Goal: Task Accomplishment & Management: Use online tool/utility

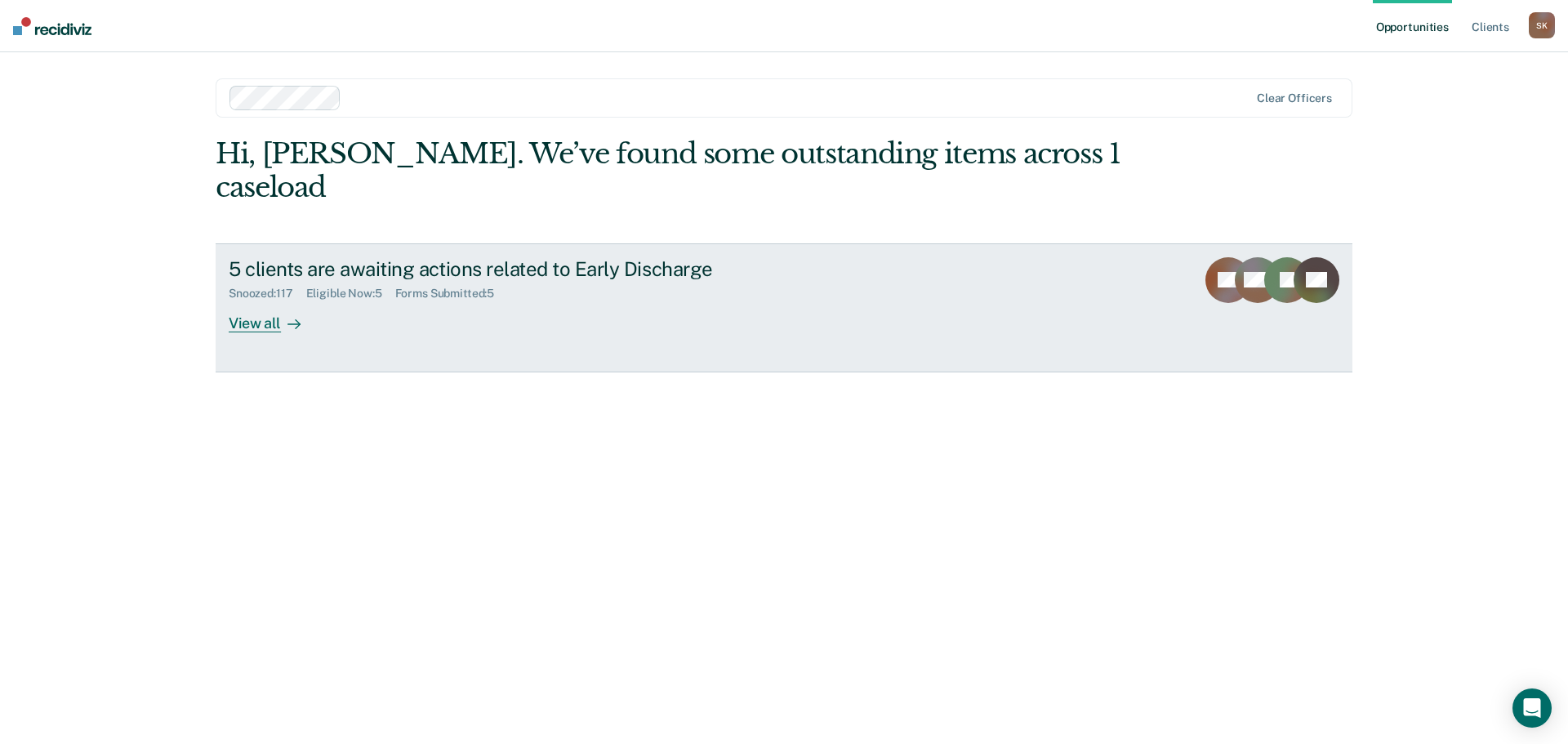
click at [276, 301] on div "View all" at bounding box center [274, 316] width 91 height 32
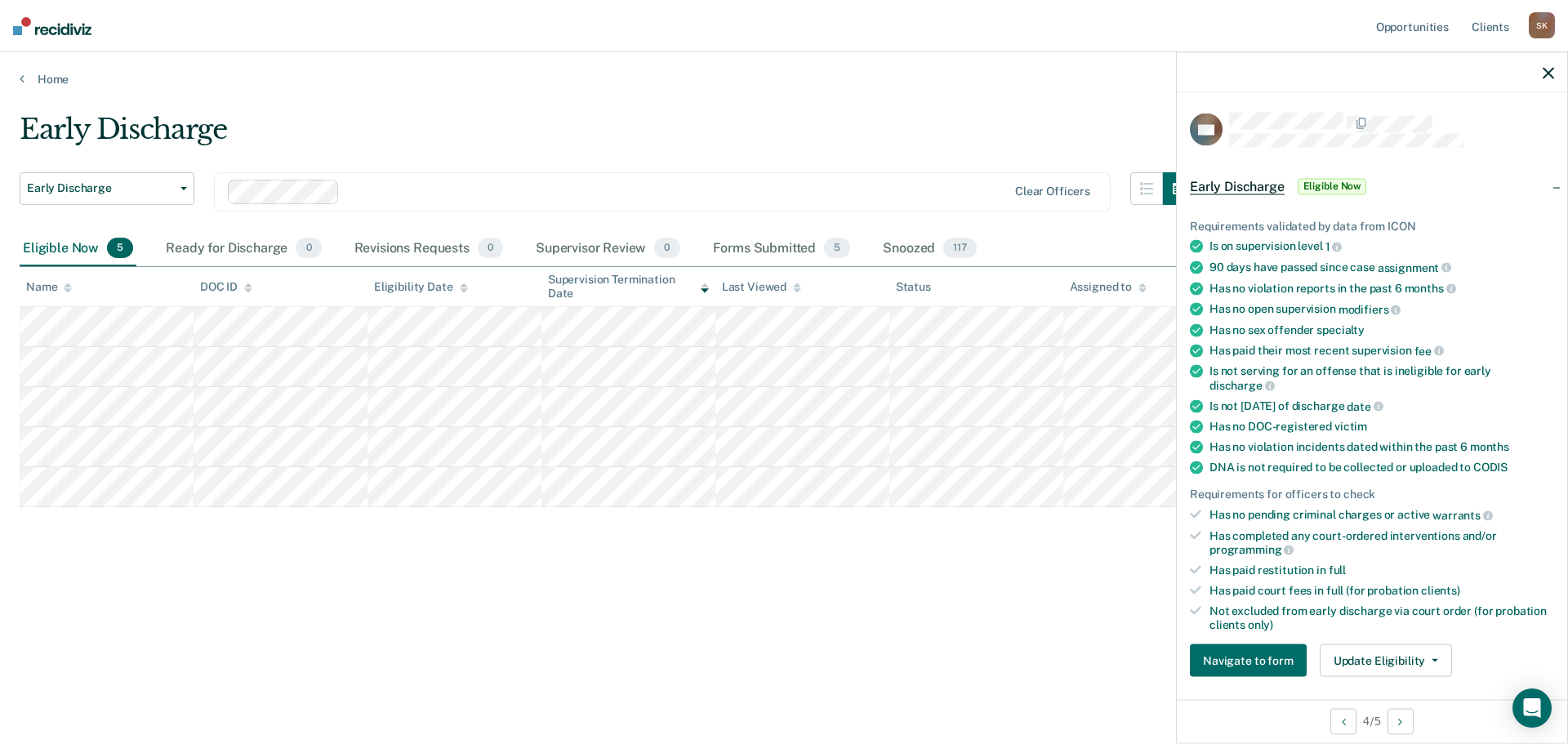
click at [1349, 639] on div "Requirements validated by data from ICON Is on supervision level 1 90 days have…" at bounding box center [1371, 442] width 390 height 497
click at [1364, 677] on div "Requirements validated by data from ICON Is on supervision level 1 90 days have…" at bounding box center [1371, 442] width 390 height 497
click at [1364, 670] on button "Update Eligibility" at bounding box center [1386, 661] width 132 height 33
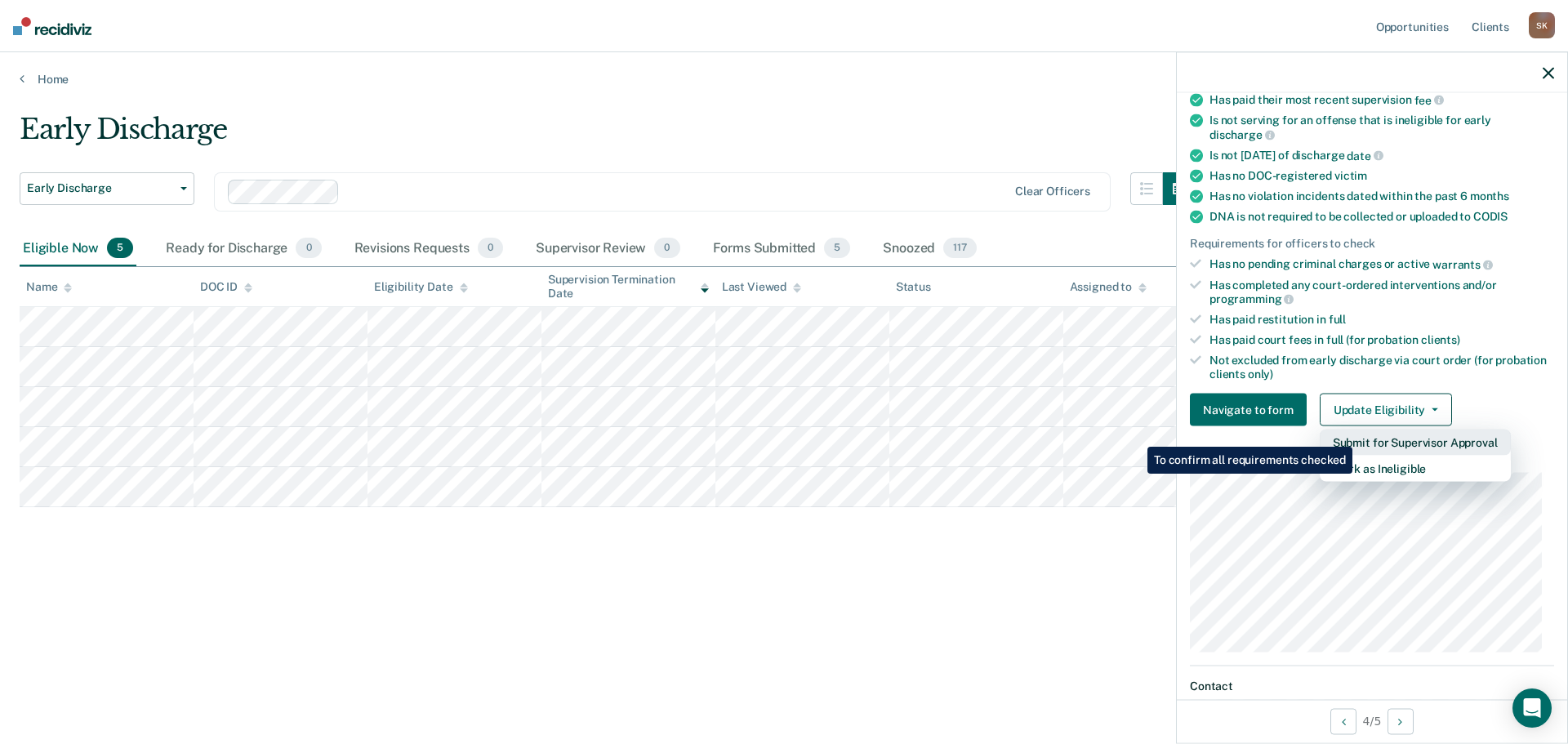
click at [1355, 435] on button "Submit for Supervisor Approval" at bounding box center [1416, 442] width 191 height 26
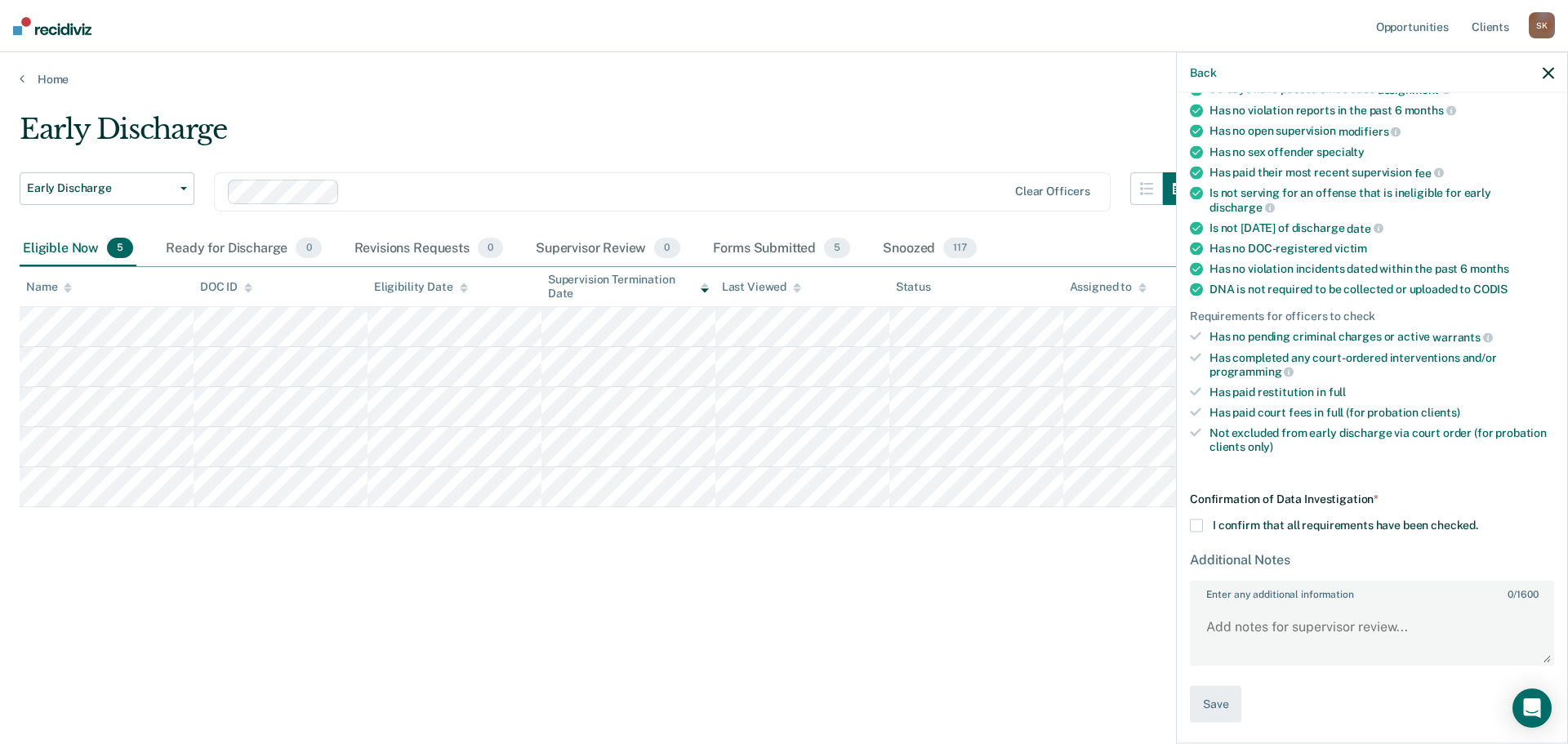
click at [1184, 528] on div "LW Early Discharge Eligible Now Requirements validated by data from ICON Is on …" at bounding box center [1371, 416] width 390 height 647
click at [1200, 521] on span at bounding box center [1197, 525] width 13 height 13
click at [1478, 519] on input "I confirm that all requirements have been checked." at bounding box center [1478, 519] width 0 height 0
click at [1229, 705] on button "Save" at bounding box center [1216, 704] width 51 height 37
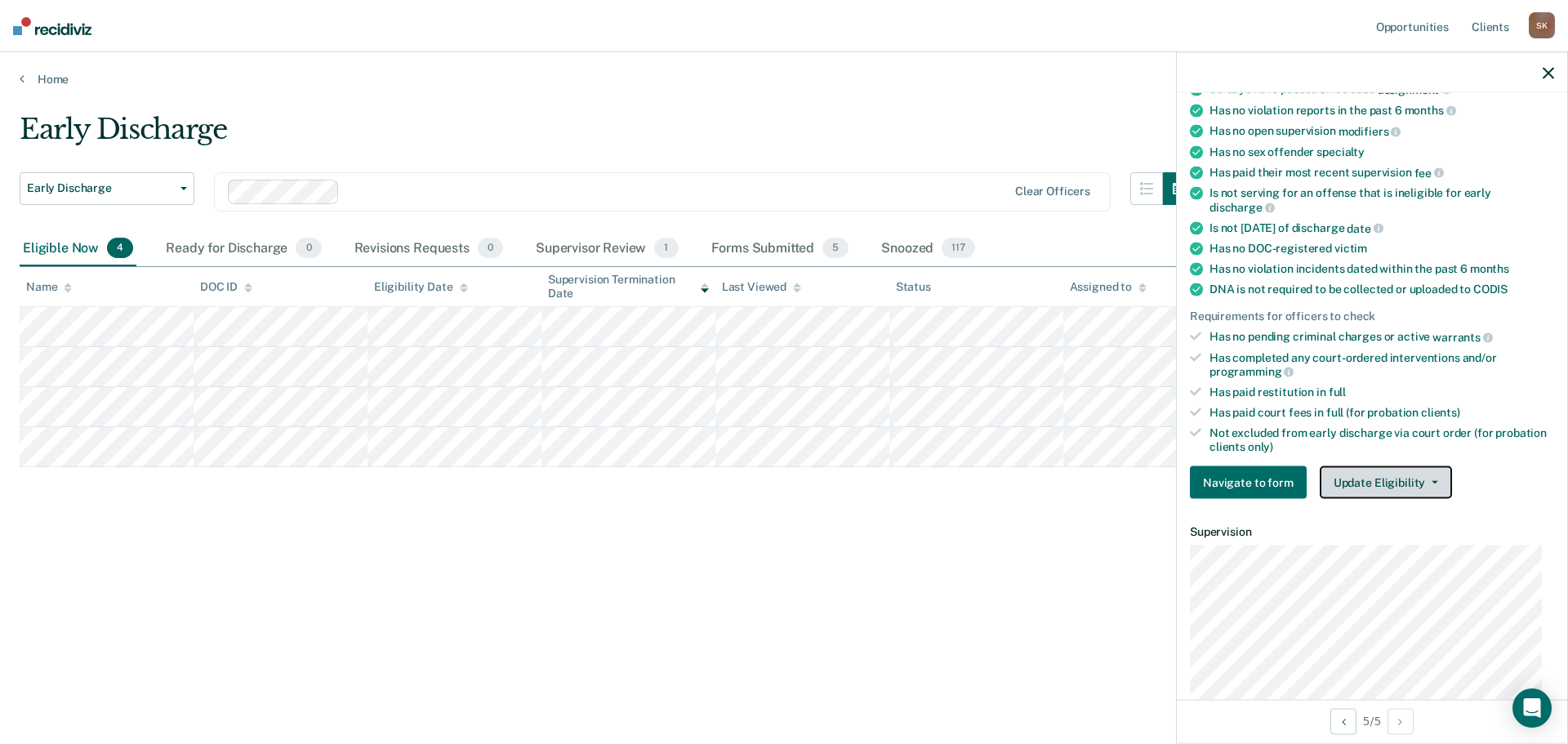
click at [1357, 496] on button "Update Eligibility" at bounding box center [1386, 482] width 132 height 33
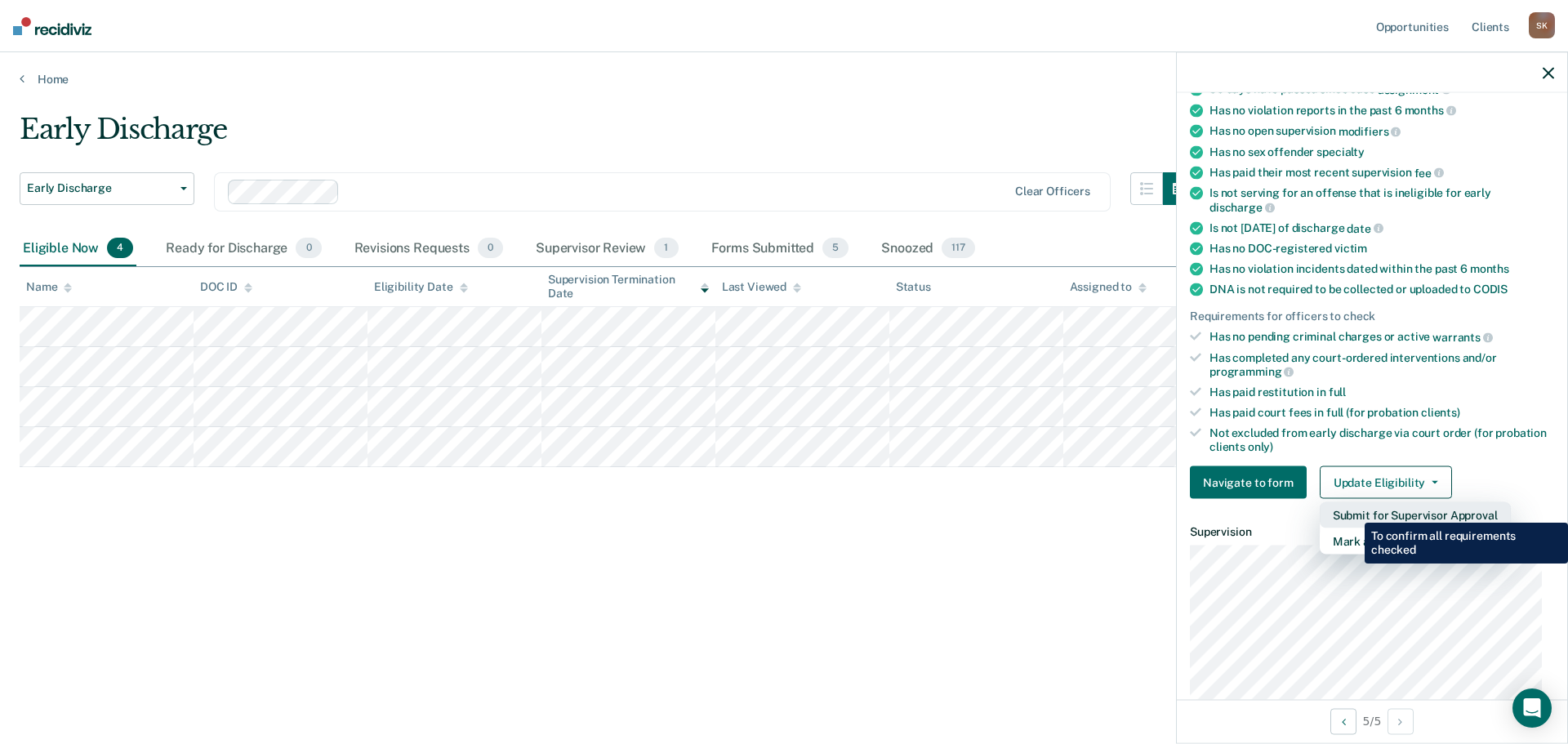
click at [1352, 510] on button "Submit for Supervisor Approval" at bounding box center [1416, 515] width 191 height 26
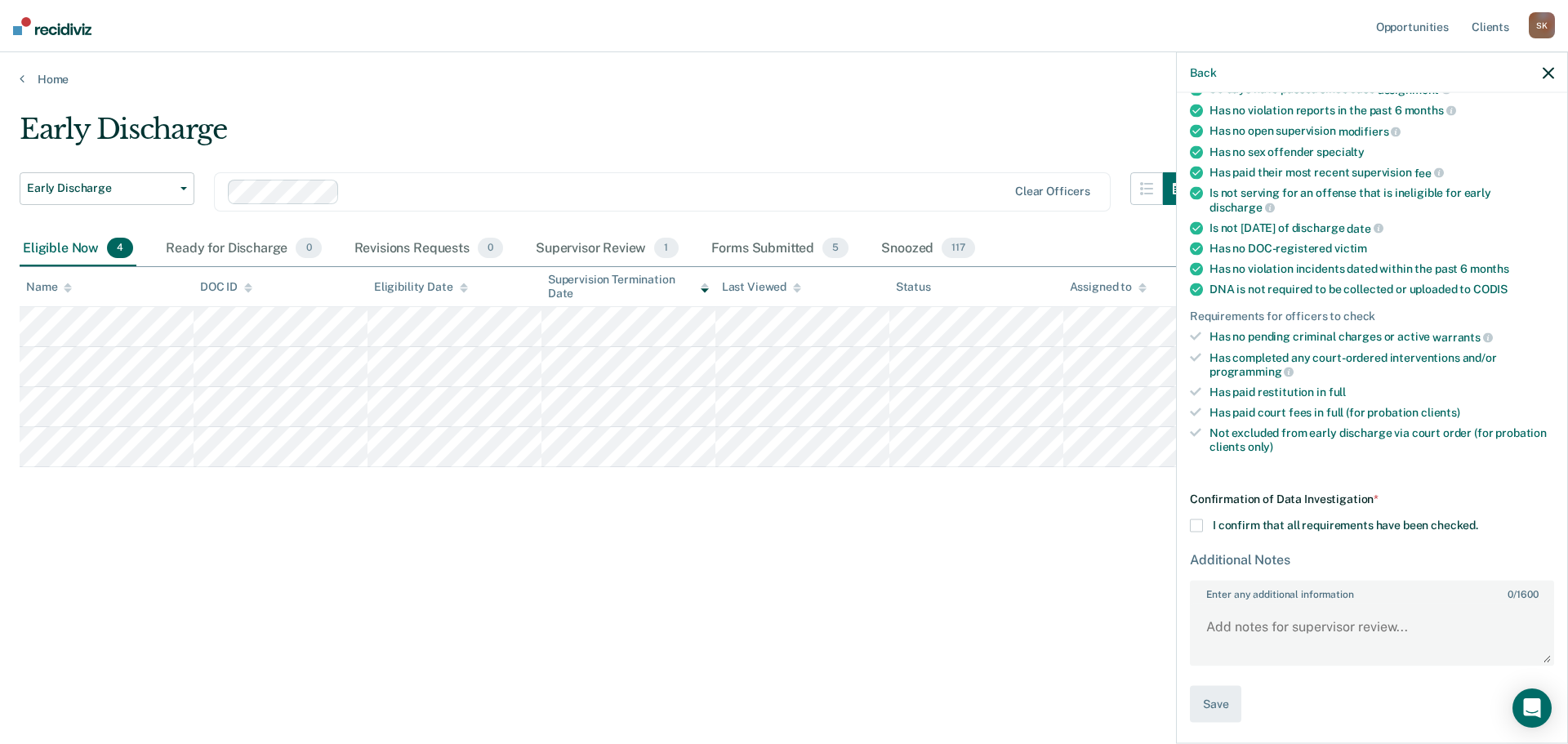
click at [1195, 528] on span at bounding box center [1197, 525] width 13 height 13
click at [1478, 519] on input "I confirm that all requirements have been checked." at bounding box center [1478, 519] width 0 height 0
click at [1215, 701] on button "Save" at bounding box center [1216, 704] width 51 height 37
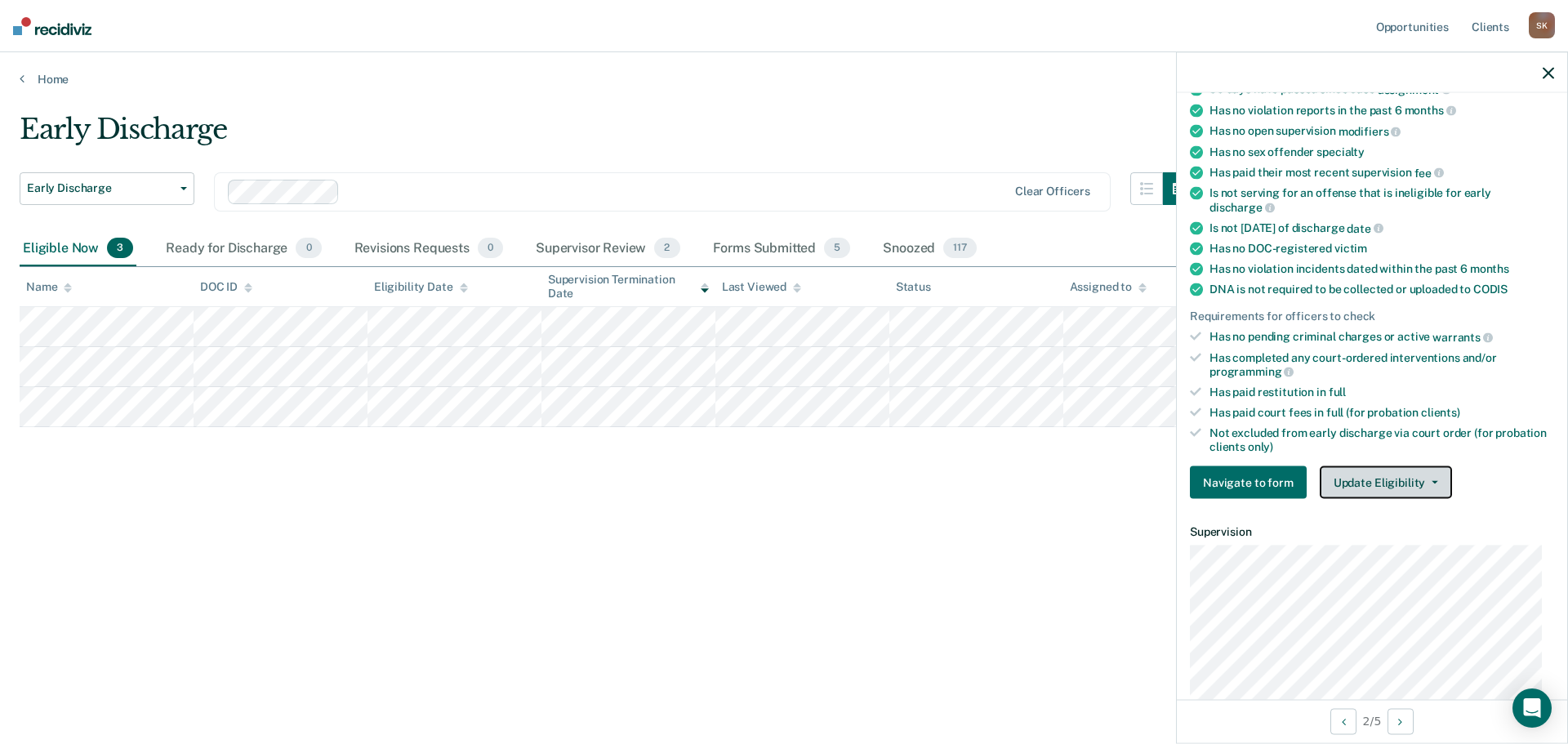
click at [1332, 492] on button "Update Eligibility" at bounding box center [1386, 482] width 132 height 33
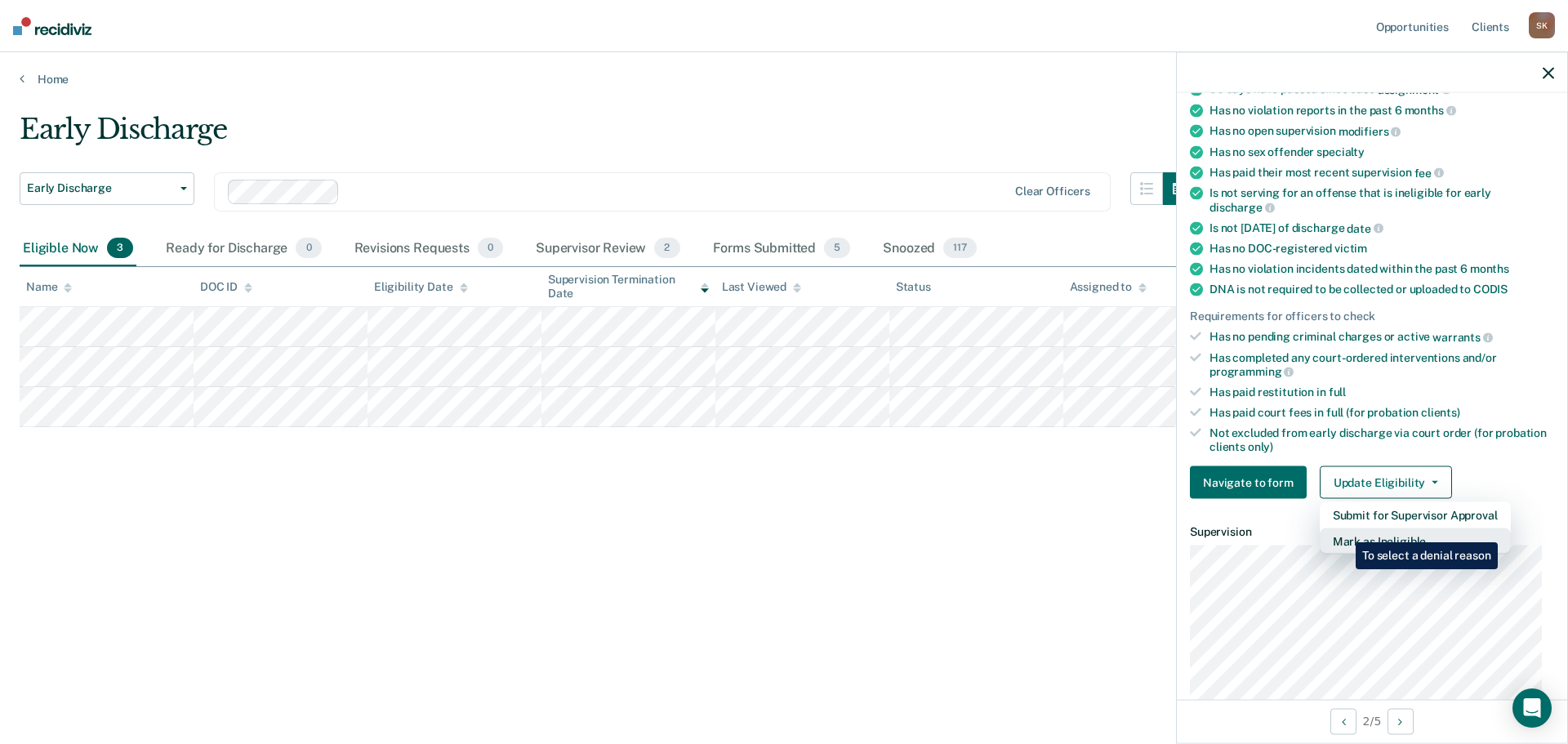
click at [1344, 530] on button "Mark as Ineligible" at bounding box center [1416, 541] width 191 height 26
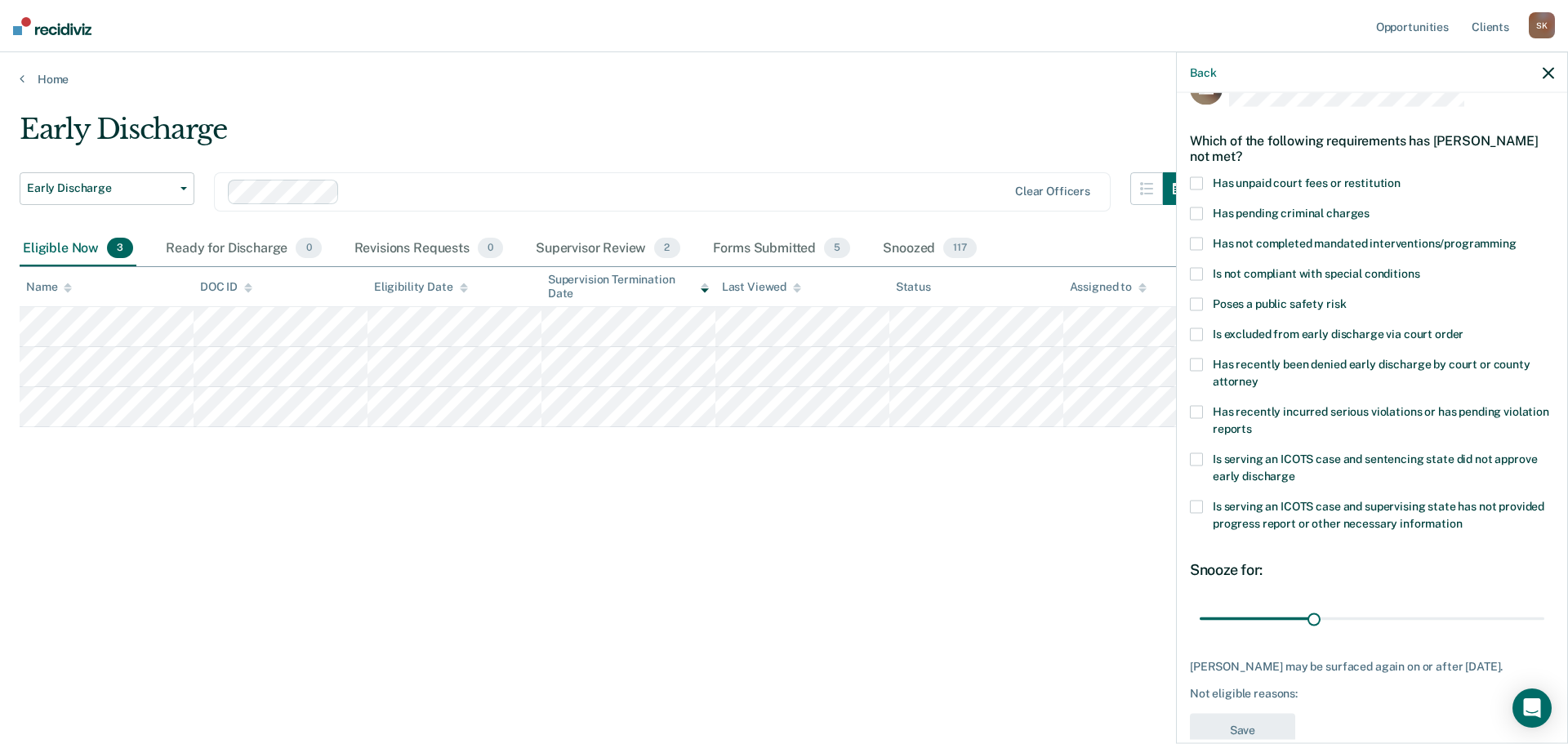
scroll to position [0, 0]
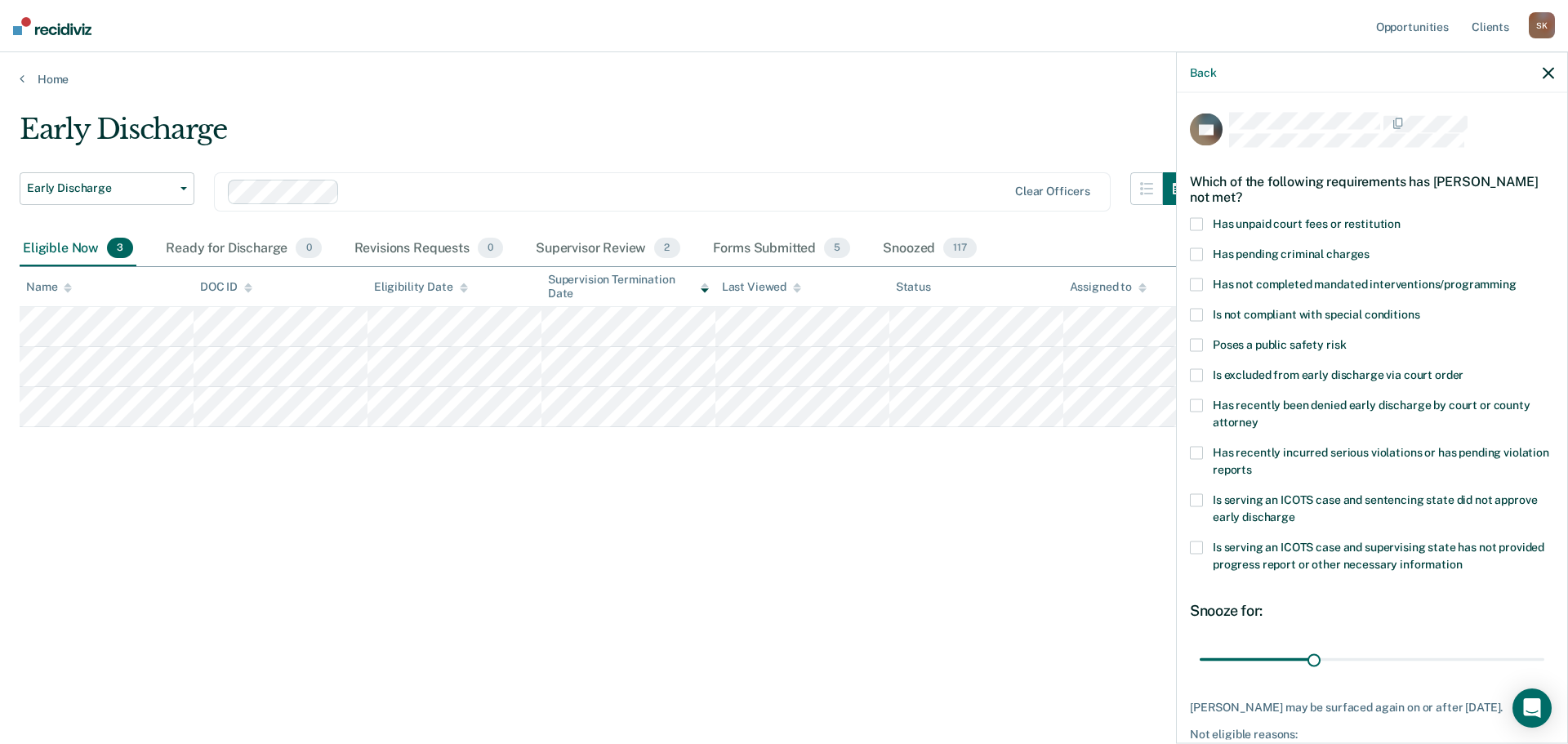
click at [1234, 289] on span "Has not completed mandated interventions/programming" at bounding box center [1364, 282] width 304 height 13
click at [1517, 277] on input "Has not completed mandated interventions/programming" at bounding box center [1517, 277] width 0 height 0
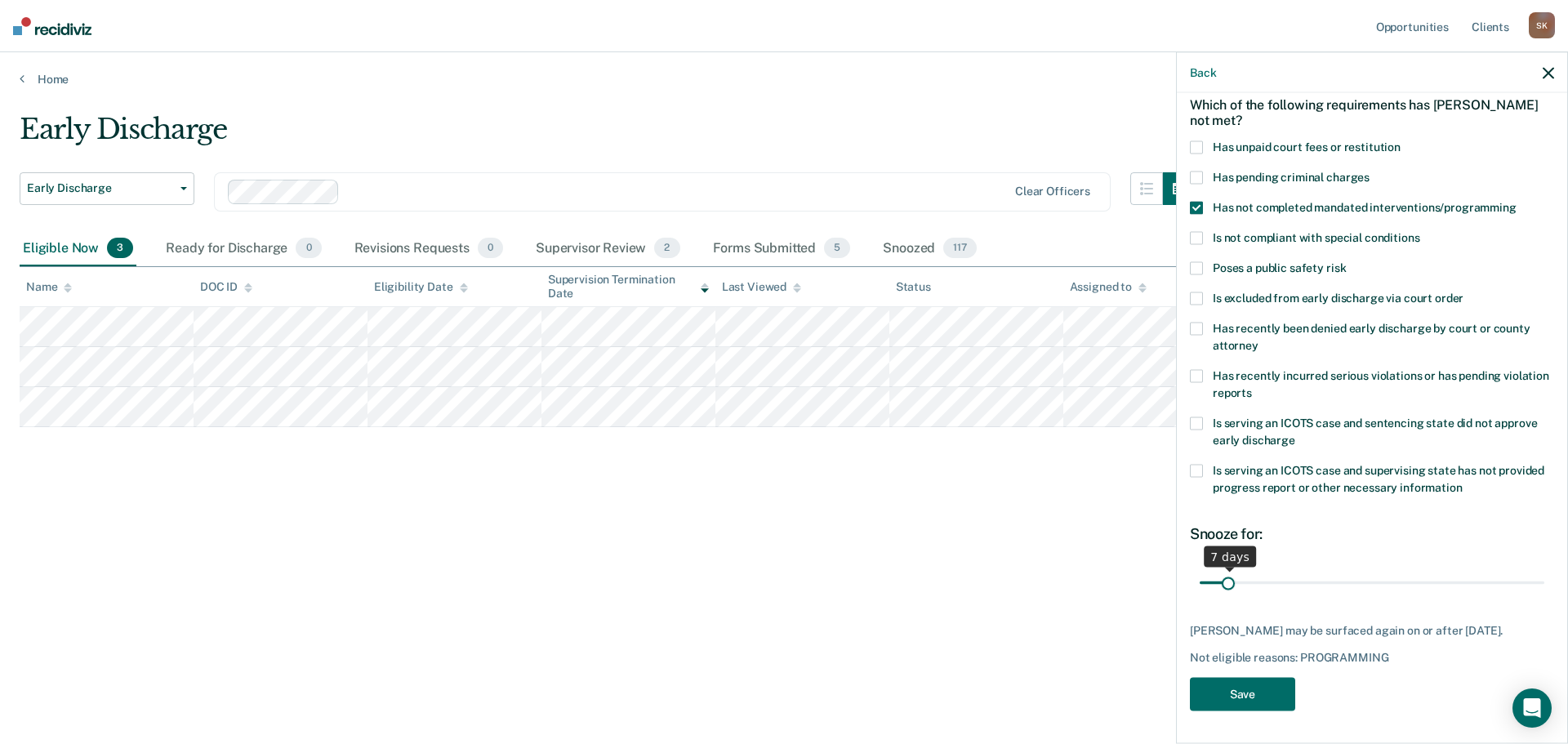
drag, startPoint x: 1306, startPoint y: 568, endPoint x: 1229, endPoint y: 577, distance: 77.5
type input "7"
click at [1229, 577] on input "range" at bounding box center [1372, 582] width 344 height 29
click at [1245, 689] on button "Save" at bounding box center [1243, 694] width 105 height 34
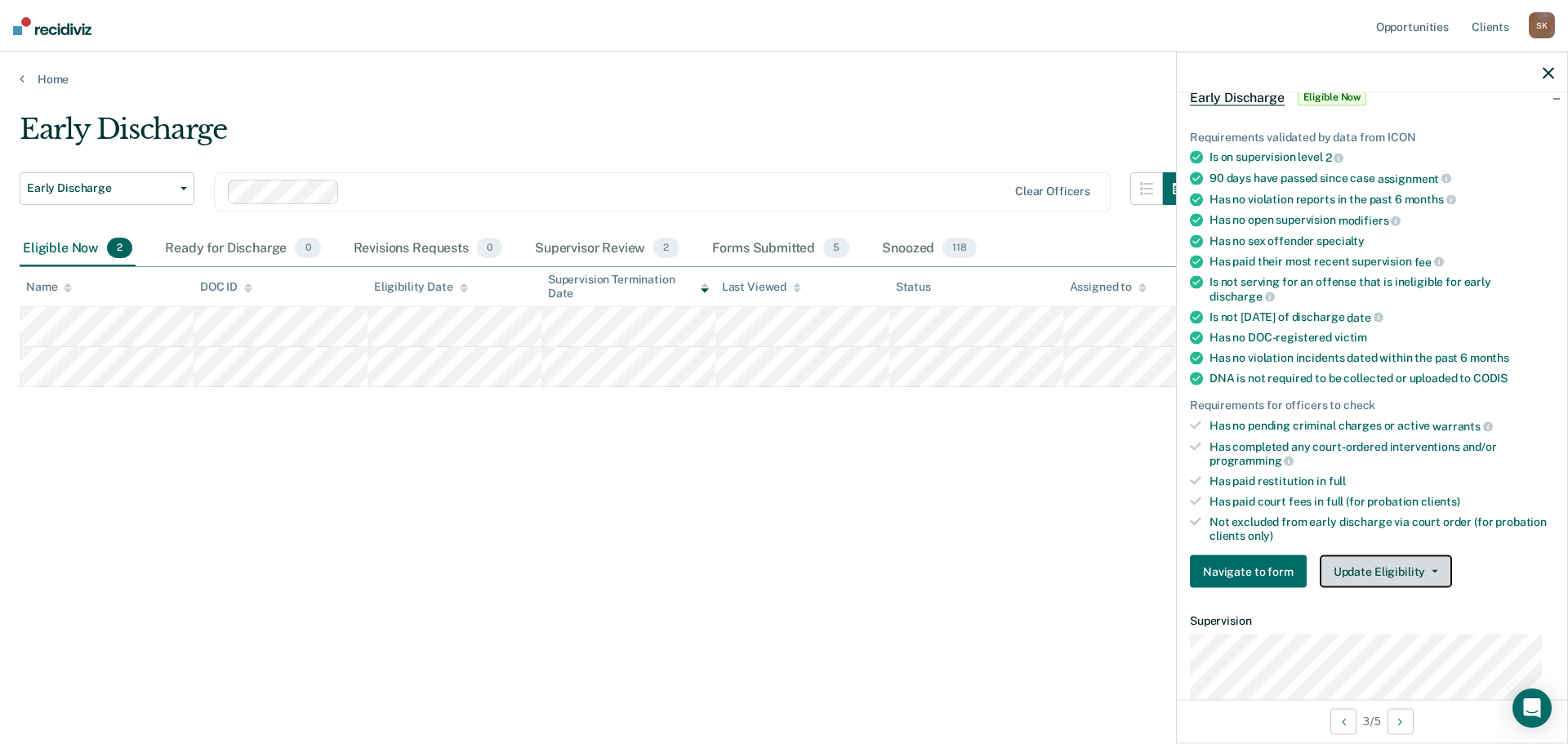
click at [1397, 565] on button "Update Eligibility" at bounding box center [1386, 572] width 132 height 33
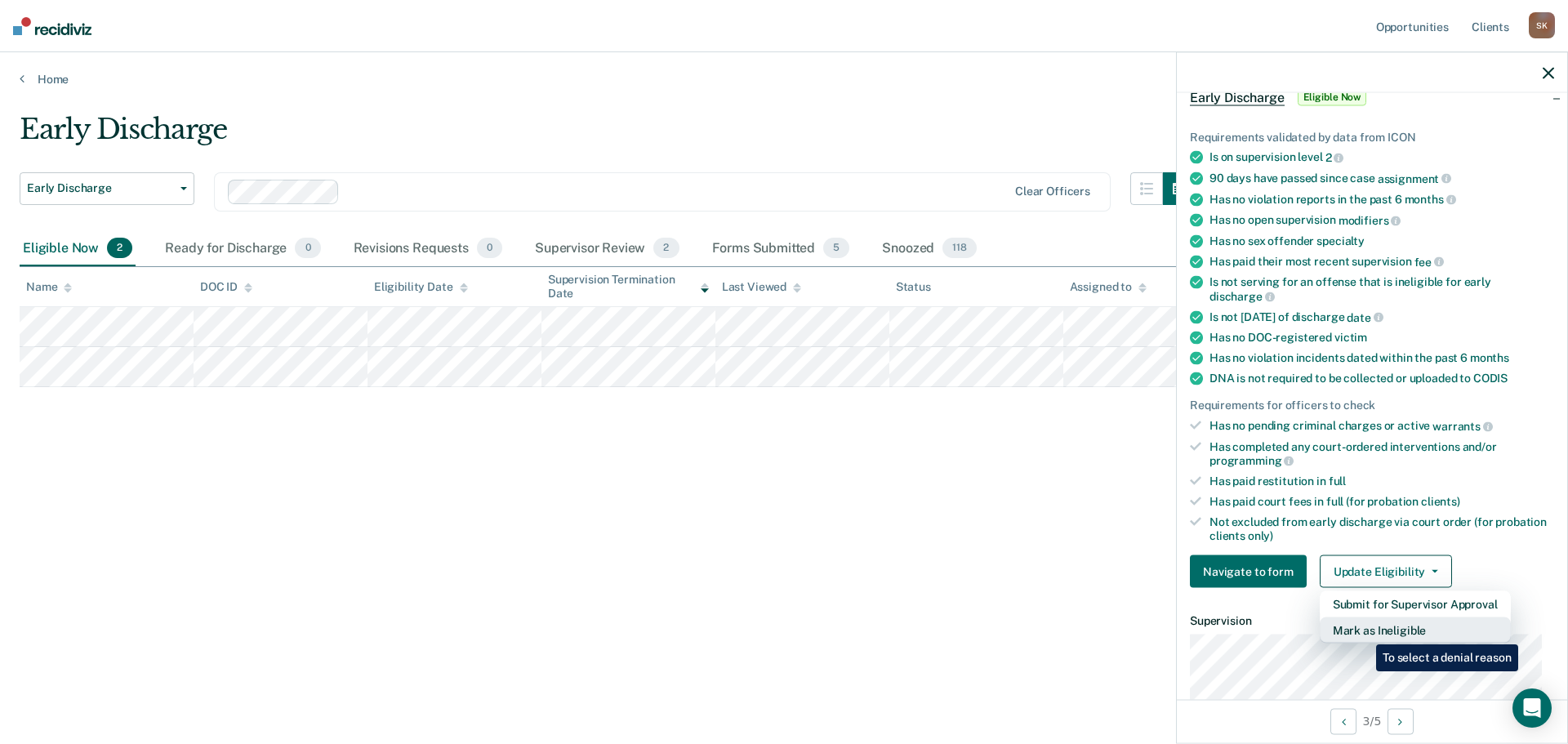
click at [1364, 632] on button "Mark as Ineligible" at bounding box center [1416, 630] width 191 height 26
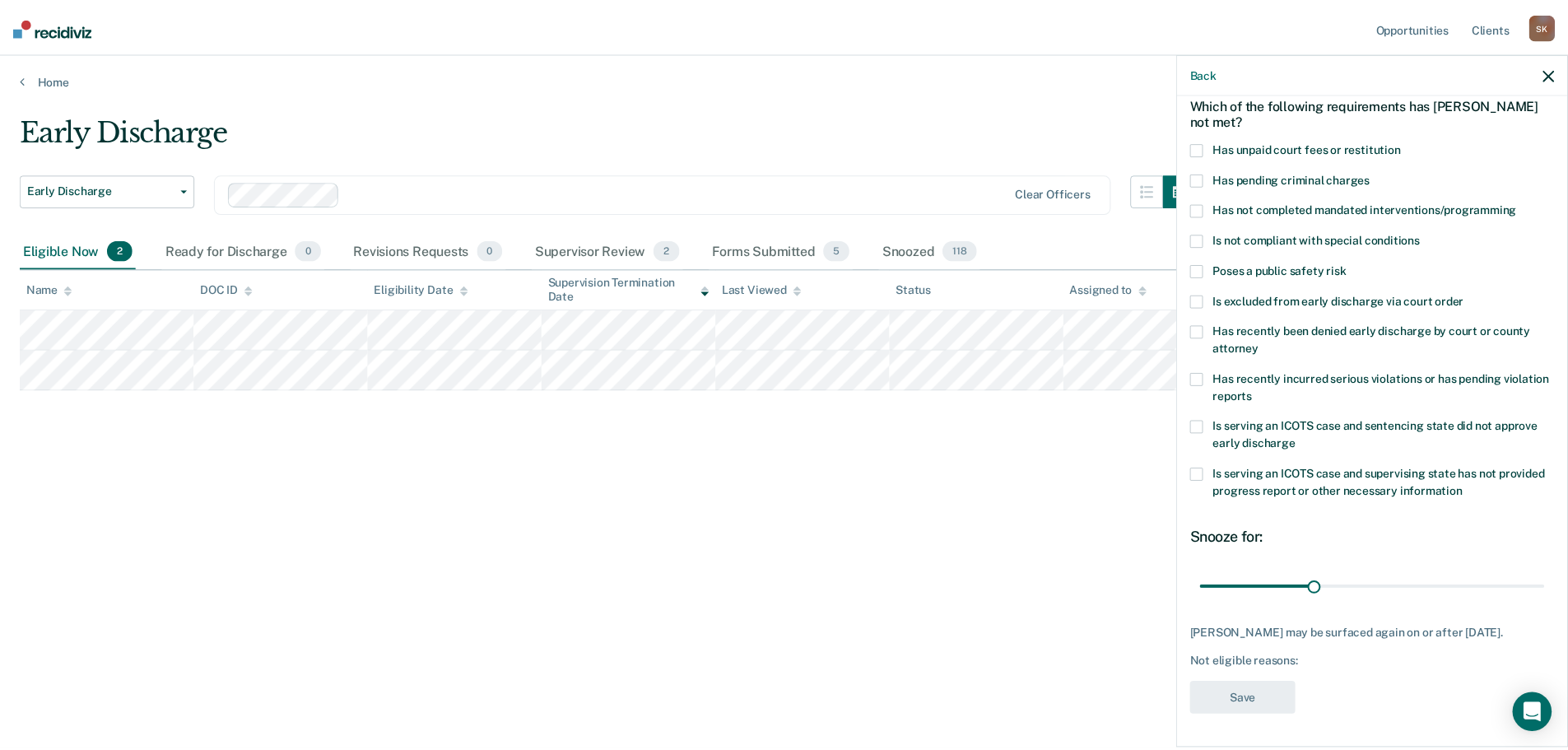
scroll to position [75, 0]
click at [1226, 156] on label "Has unpaid court fees or restitution" at bounding box center [1383, 152] width 367 height 18
click at [1412, 143] on input "Has unpaid court fees or restitution" at bounding box center [1412, 143] width 0 height 0
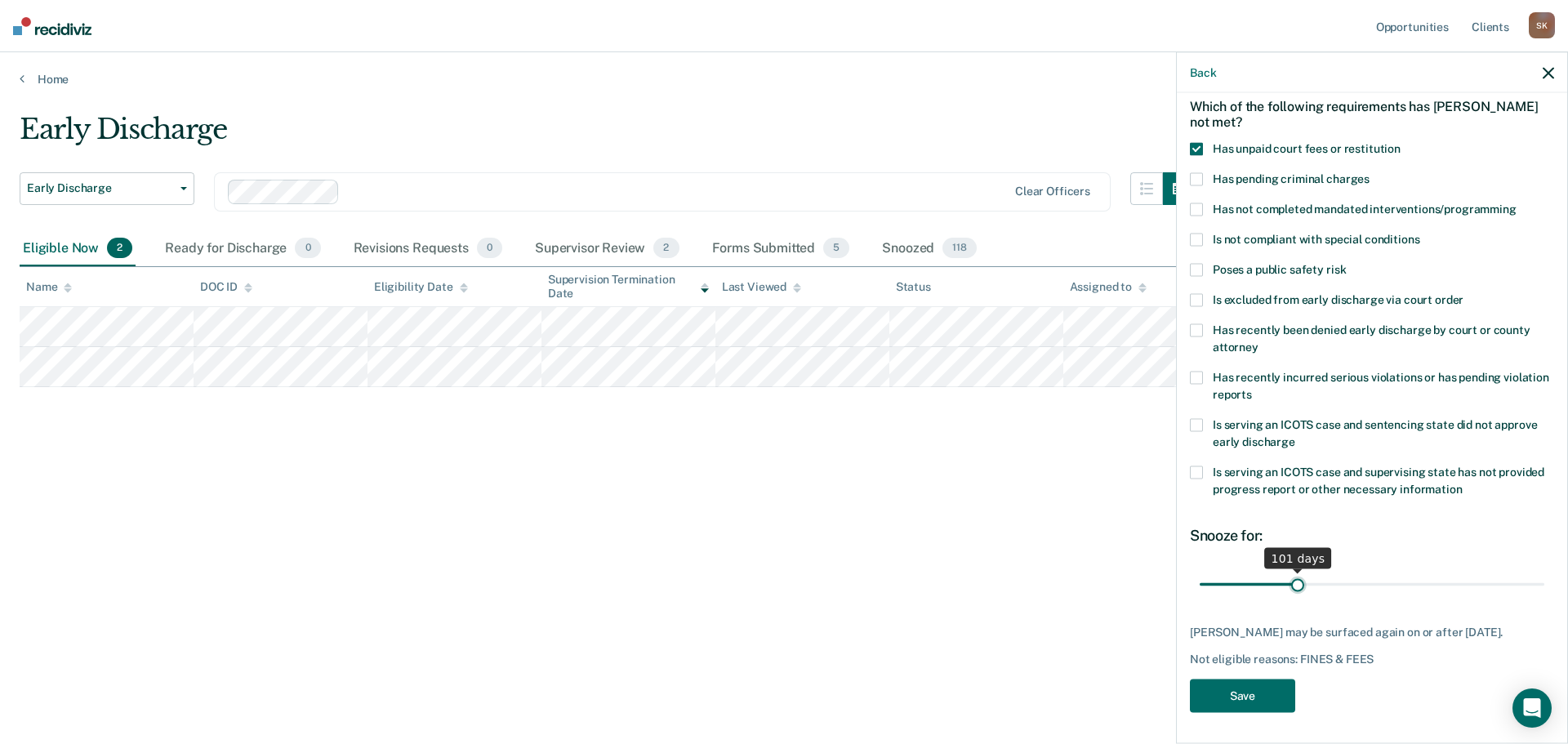
drag, startPoint x: 1231, startPoint y: 579, endPoint x: 1294, endPoint y: 581, distance: 63.0
type input "101"
click at [1294, 581] on input "range" at bounding box center [1372, 584] width 344 height 29
click at [1244, 703] on button "Save" at bounding box center [1243, 695] width 105 height 34
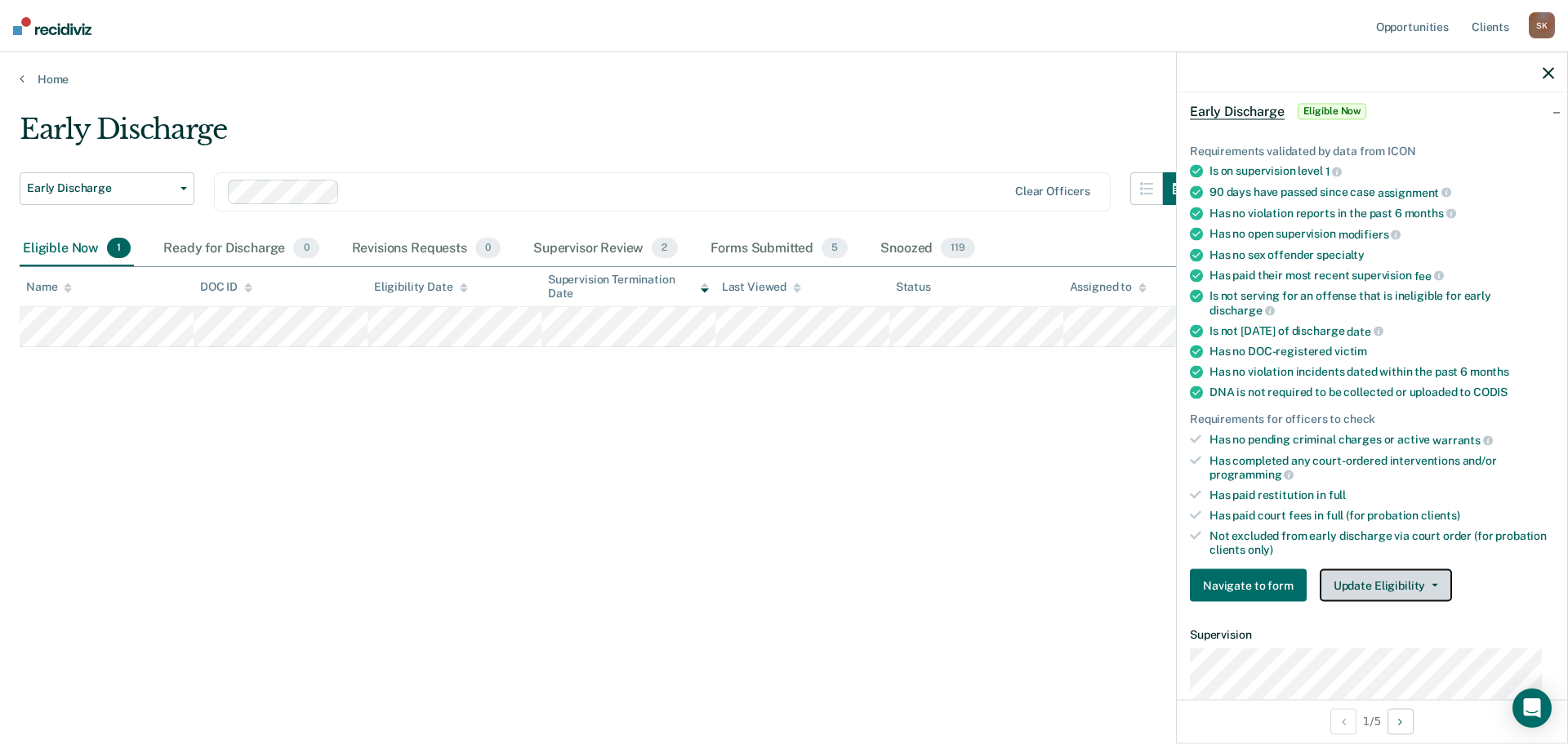
click at [1378, 580] on button "Update Eligibility" at bounding box center [1386, 586] width 132 height 33
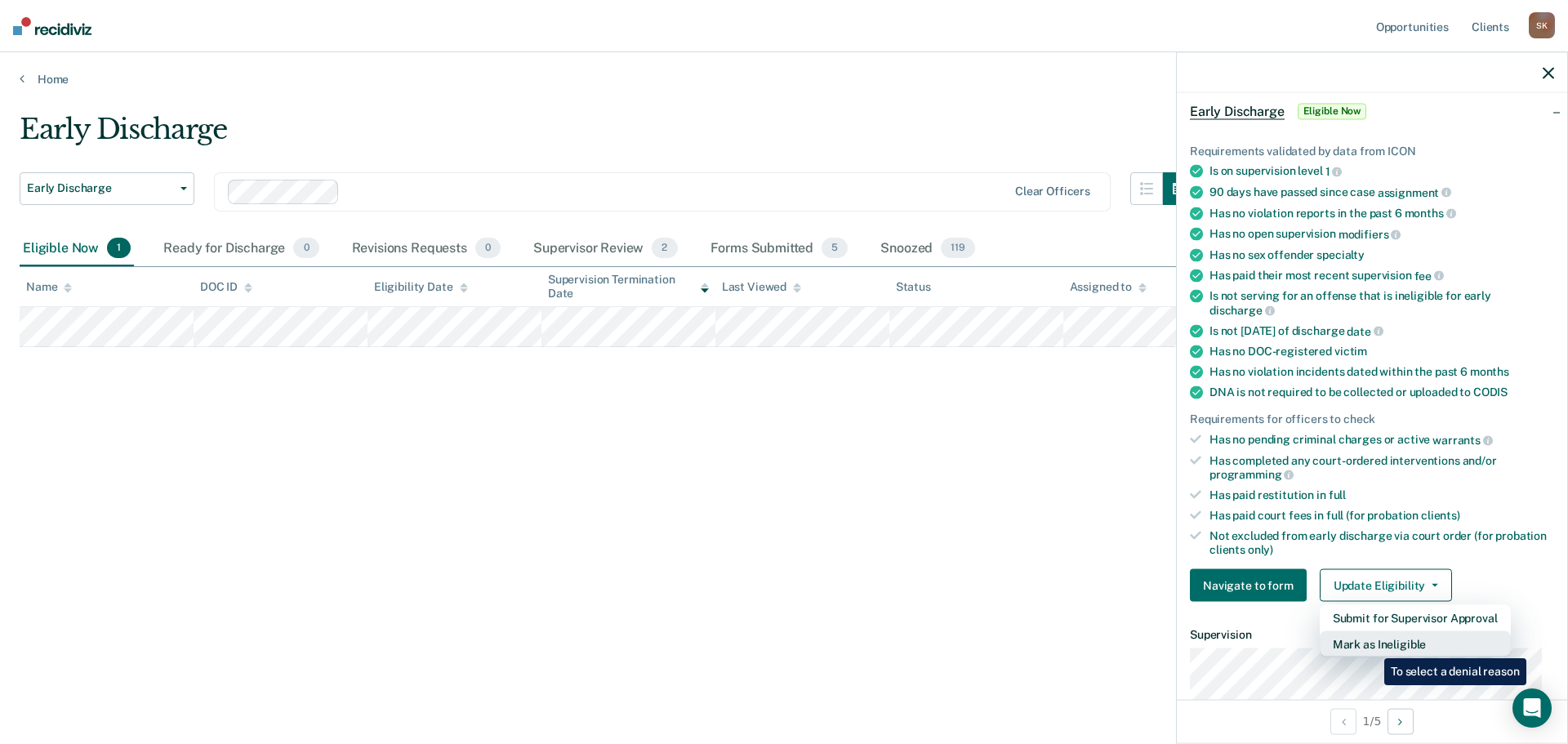
click at [1372, 646] on button "Mark as Ineligible" at bounding box center [1416, 644] width 191 height 26
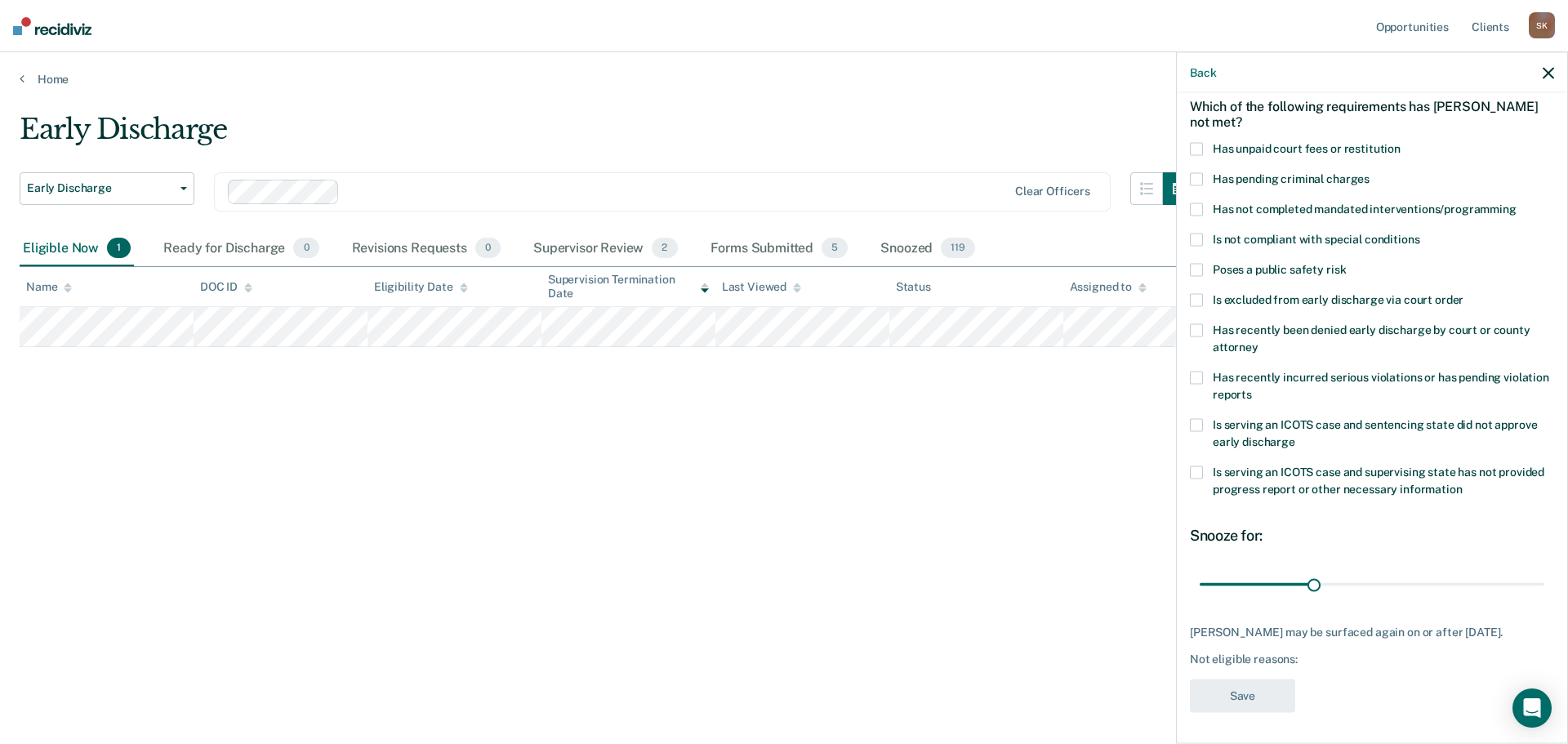
click at [1274, 148] on span "Has unpaid court fees or restitution" at bounding box center [1307, 147] width 188 height 13
click at [1401, 142] on input "Has unpaid court fees or restitution" at bounding box center [1401, 142] width 0 height 0
click at [1239, 209] on span "Has not completed mandated interventions/programming" at bounding box center [1364, 208] width 304 height 13
click at [1517, 203] on input "Has not completed mandated interventions/programming" at bounding box center [1517, 203] width 0 height 0
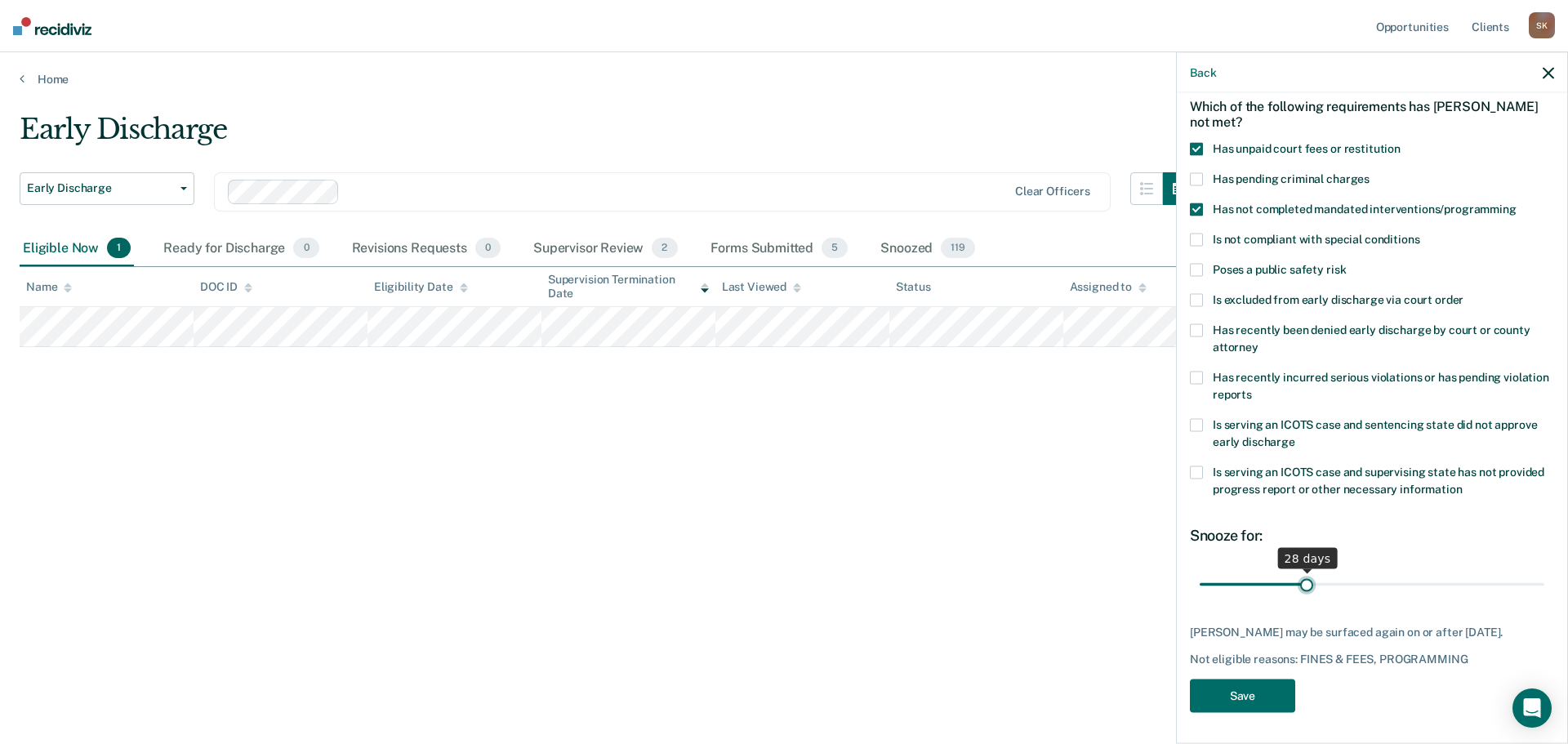
type input "28"
click at [1304, 583] on input "range" at bounding box center [1372, 584] width 344 height 29
click at [1237, 690] on button "Save" at bounding box center [1243, 695] width 105 height 34
